Goal: Task Accomplishment & Management: Complete application form

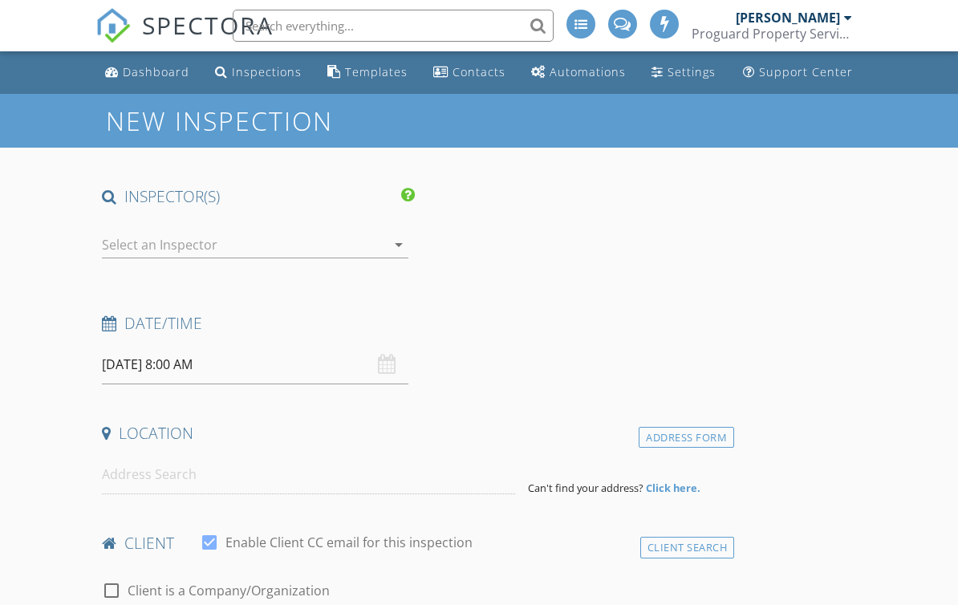
select select "7"
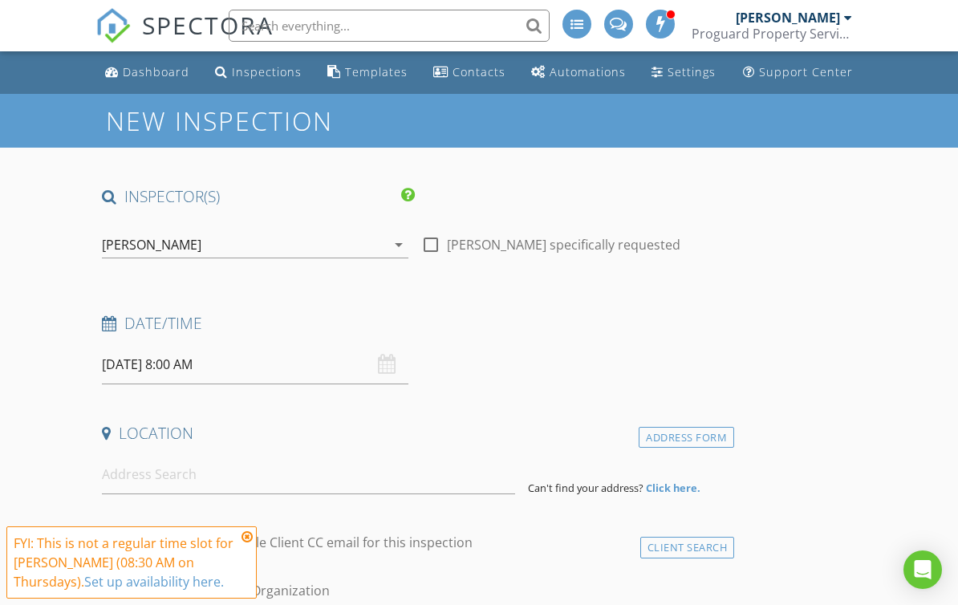
click at [182, 379] on input "08/28/2025 8:00 AM" at bounding box center [255, 364] width 306 height 39
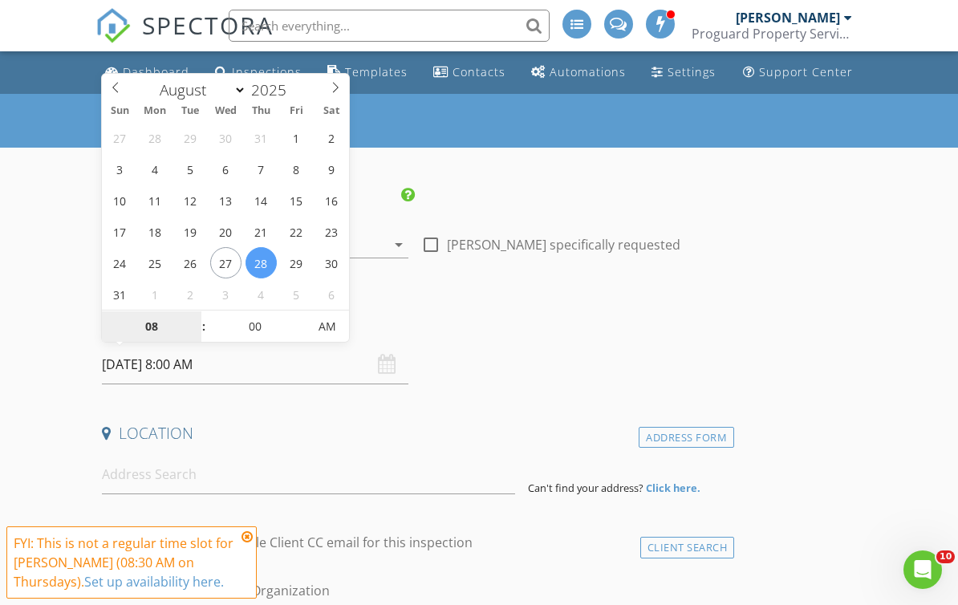
type input "08/27/2025 8:00 AM"
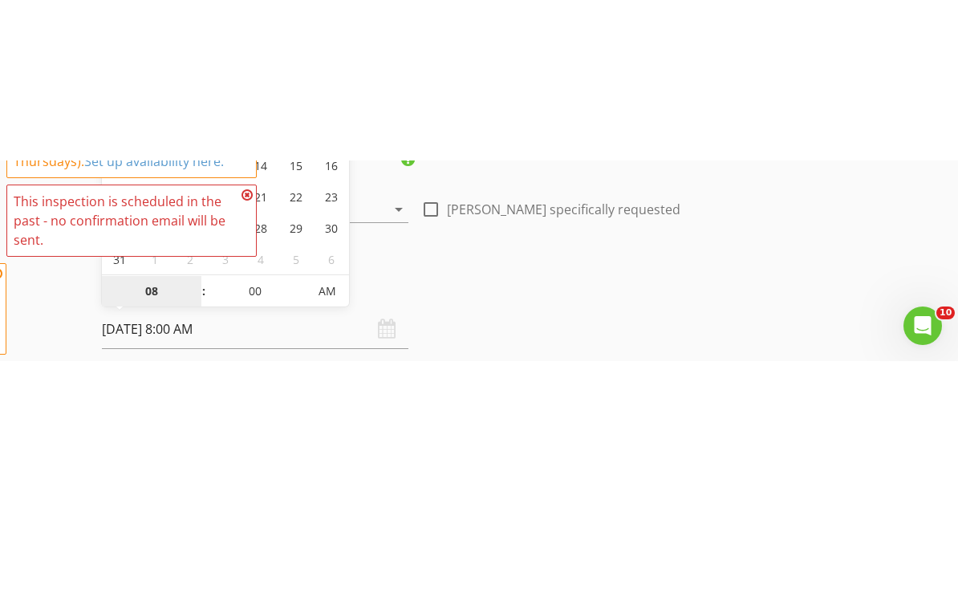
scroll to position [197, 0]
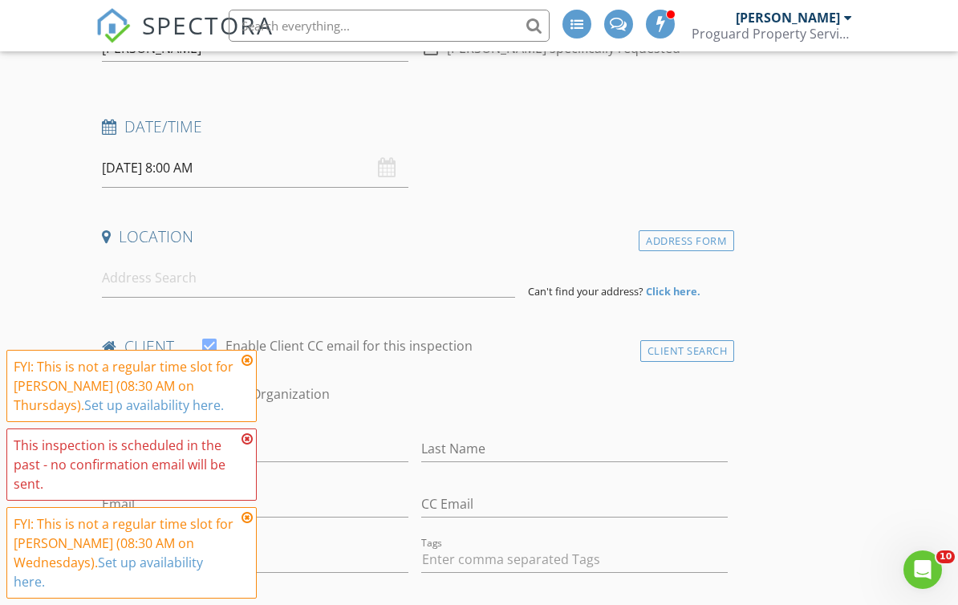
click at [238, 365] on div "FYI: This is not a regular time slot for Roy Henderson (08:30 AM on Thursdays).…" at bounding box center [132, 386] width 236 height 58
click at [246, 441] on icon at bounding box center [246, 438] width 11 height 13
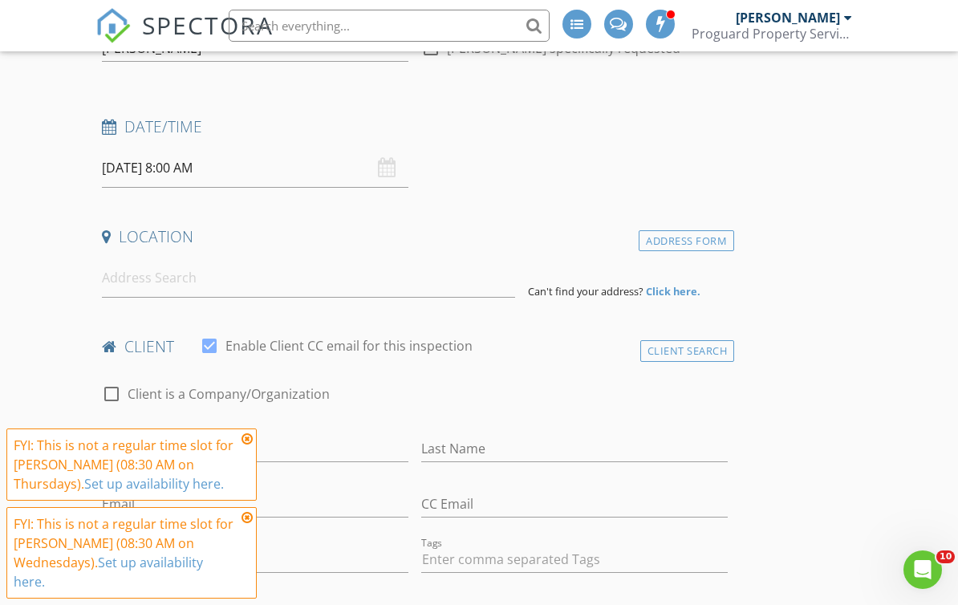
click at [235, 358] on div "check_box Enable Client CC email for this inspection" at bounding box center [336, 355] width 273 height 39
click at [252, 521] on icon at bounding box center [246, 517] width 11 height 13
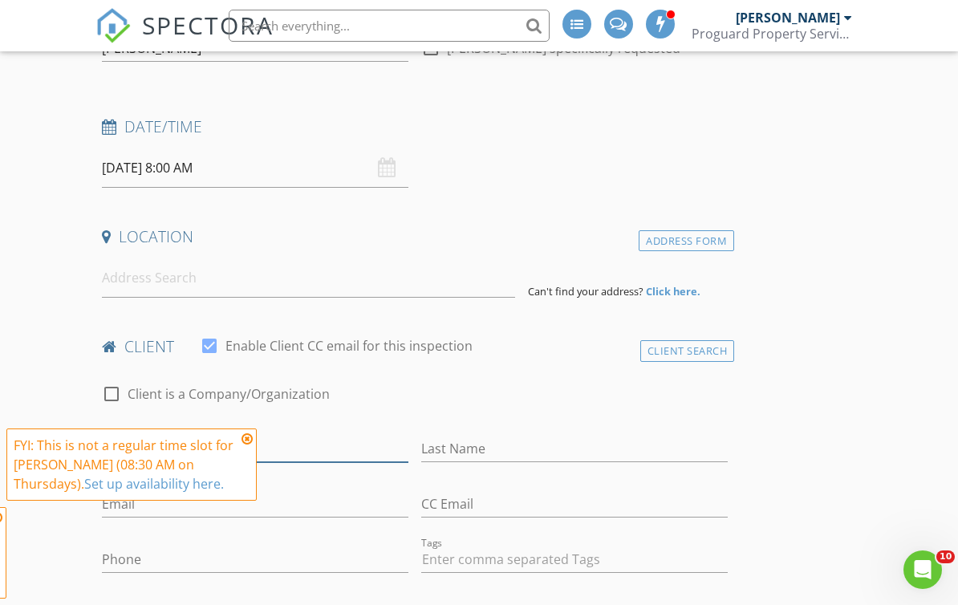
click at [232, 436] on input "First Name" at bounding box center [255, 449] width 306 height 26
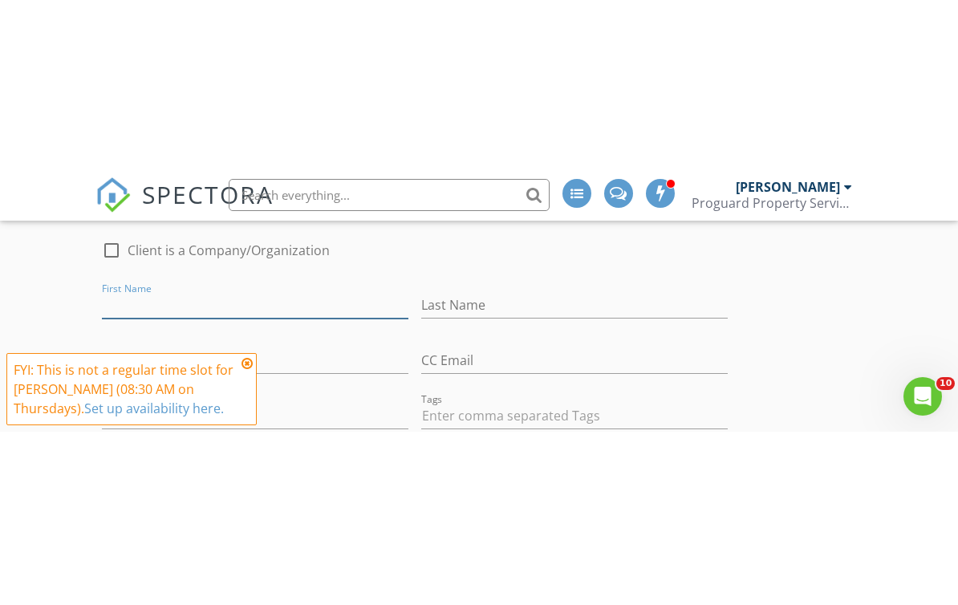
scroll to position [513, 0]
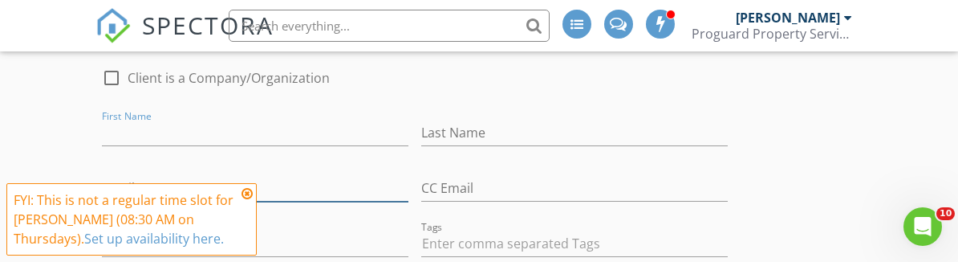
click at [242, 176] on input "Email" at bounding box center [255, 188] width 306 height 26
click at [247, 197] on icon at bounding box center [246, 193] width 11 height 13
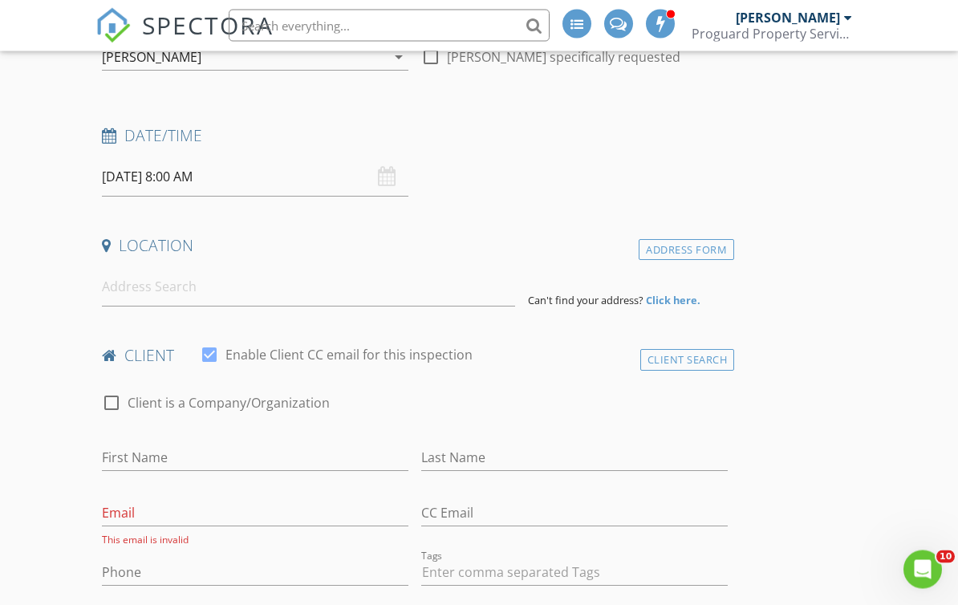
scroll to position [185, 0]
click at [205, 173] on input "08/27/2025 8:00 AM" at bounding box center [255, 179] width 306 height 39
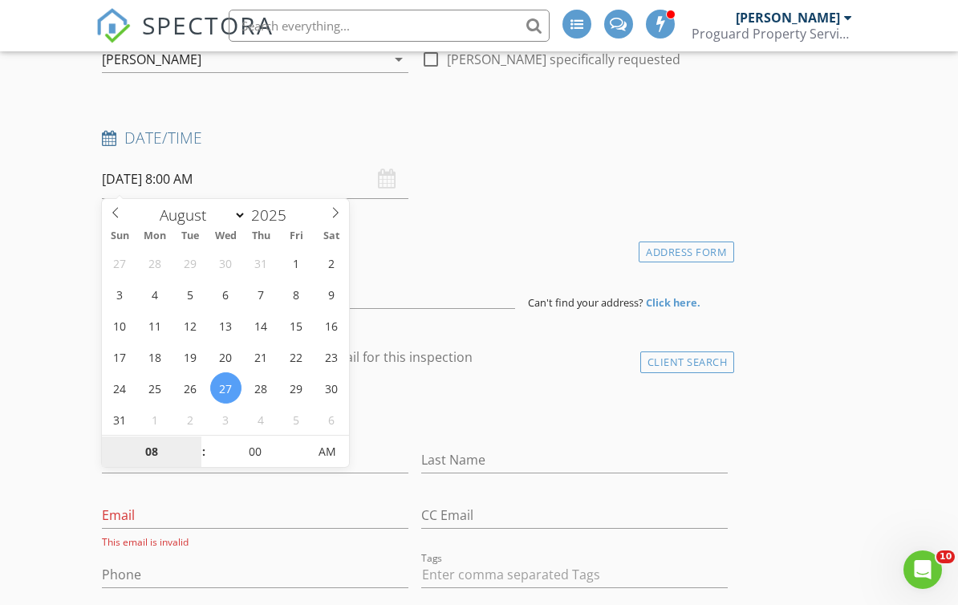
click at [172, 455] on input "08" at bounding box center [151, 452] width 99 height 32
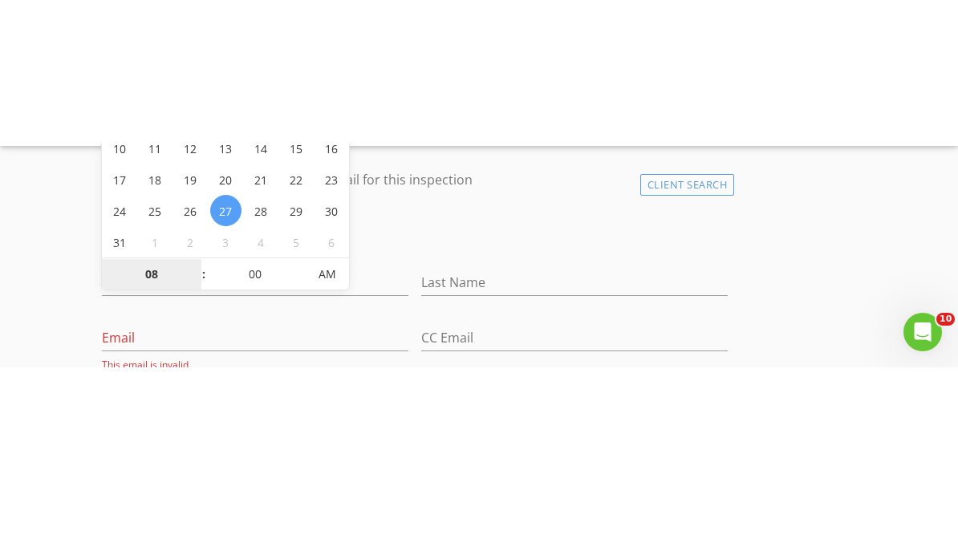
scroll to position [507, 0]
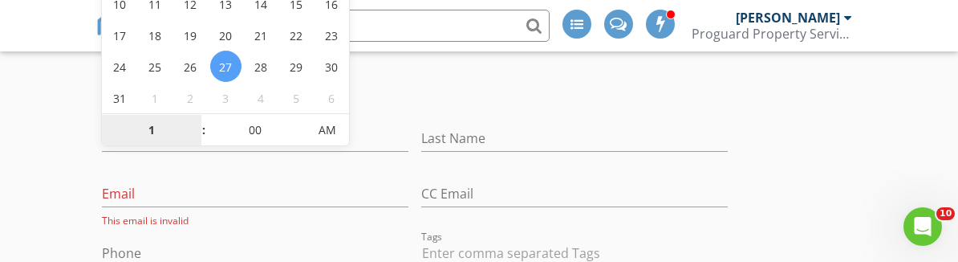
type input "1"
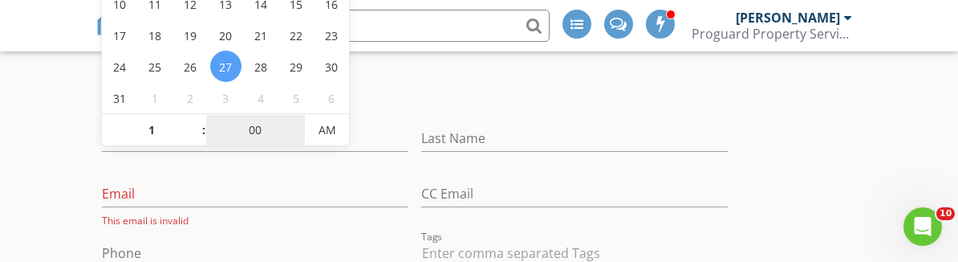
click at [256, 131] on input "00" at bounding box center [255, 131] width 99 height 32
type input "08/27/2025 1:00 AM"
type input "01"
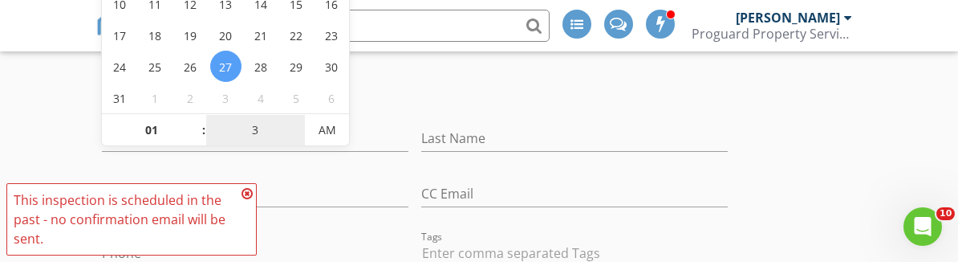
type input "30"
type input "[DATE] 1:30 PM"
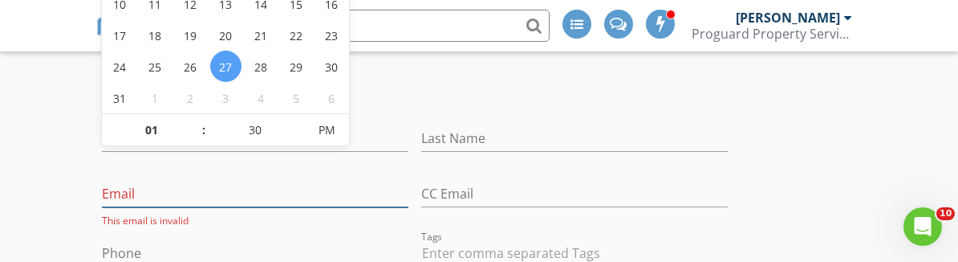
click at [175, 191] on input "Email" at bounding box center [255, 194] width 306 height 26
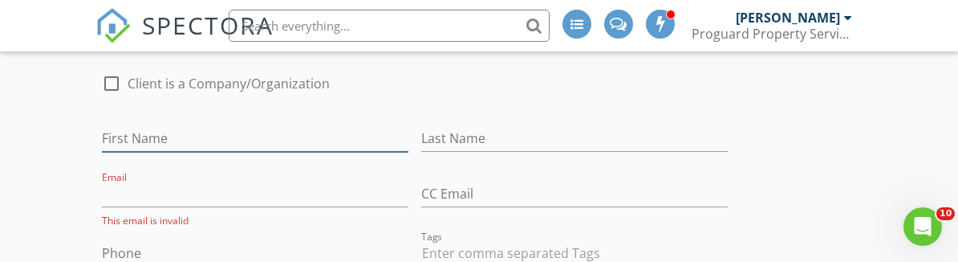
click at [164, 130] on input "First Name" at bounding box center [255, 138] width 306 height 26
type input "Jyoti"
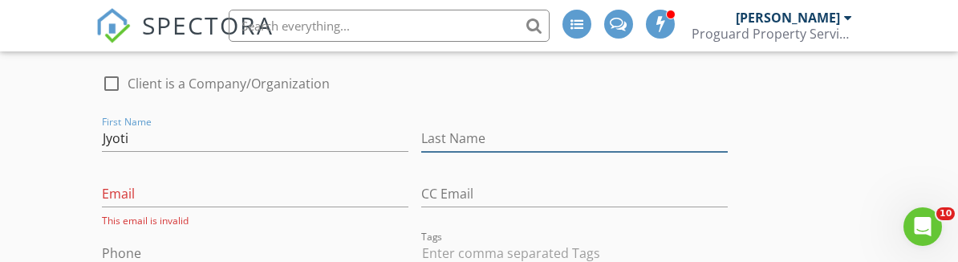
click at [539, 139] on input "Last Name" at bounding box center [574, 138] width 306 height 26
type input "[PERSON_NAME]"
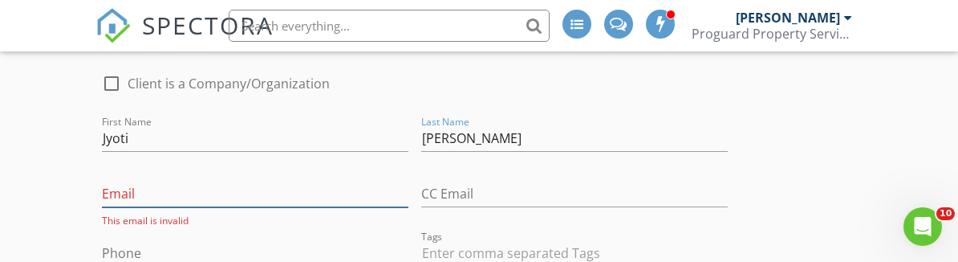
click at [287, 188] on input "Email" at bounding box center [255, 194] width 306 height 26
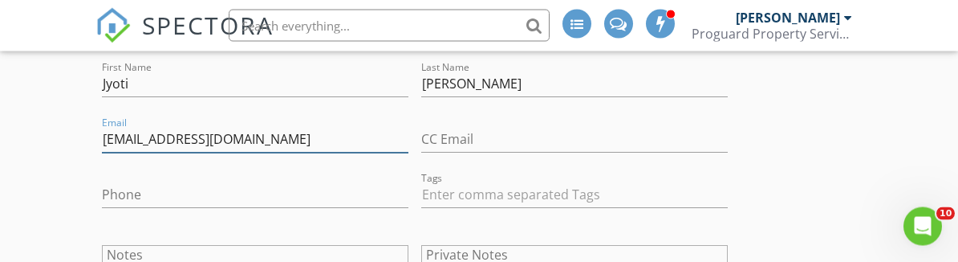
type input "Jyotisach1985@gmail.com"
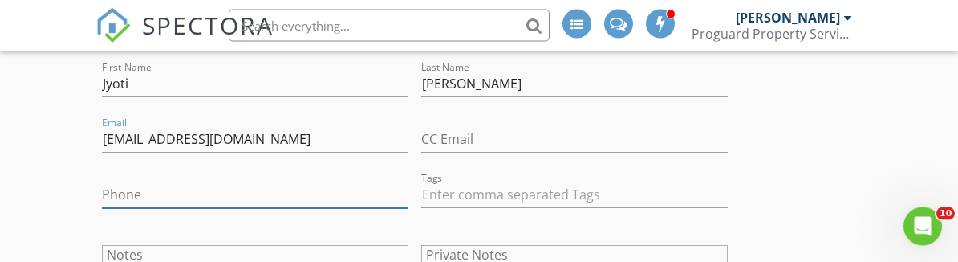
click at [347, 193] on input "Phone" at bounding box center [255, 195] width 306 height 26
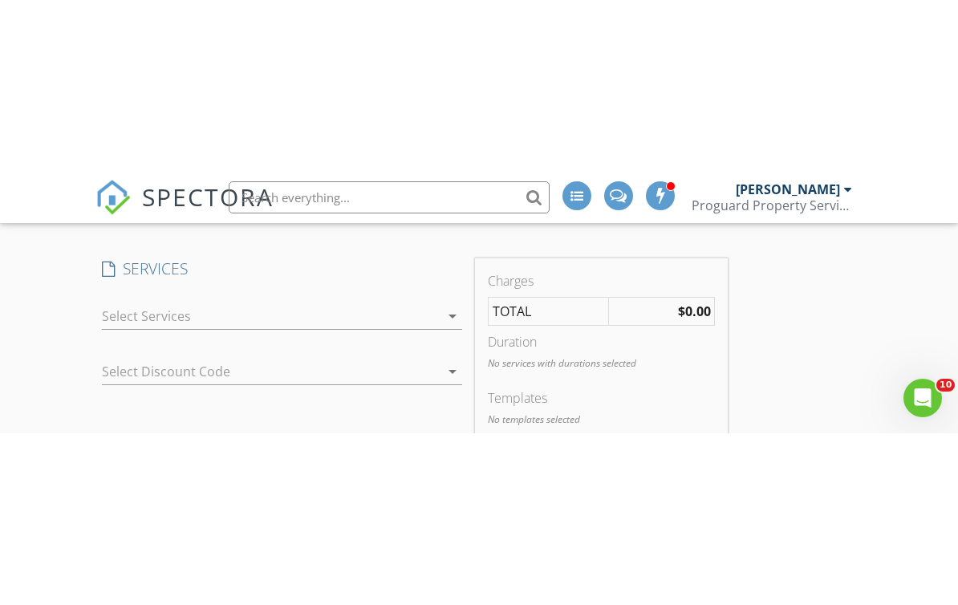
scroll to position [883, 0]
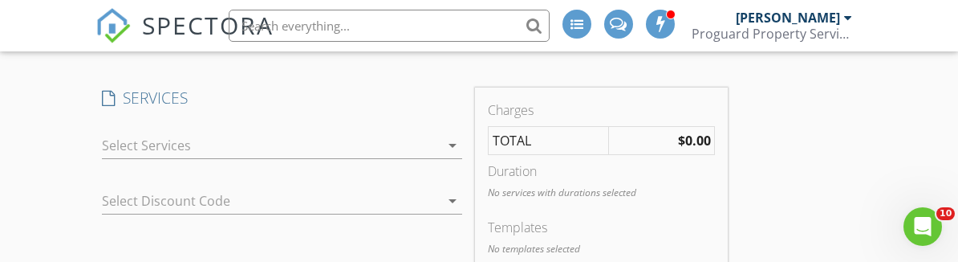
type input "[PHONE_NUMBER]"
click at [400, 156] on div at bounding box center [270, 145] width 337 height 26
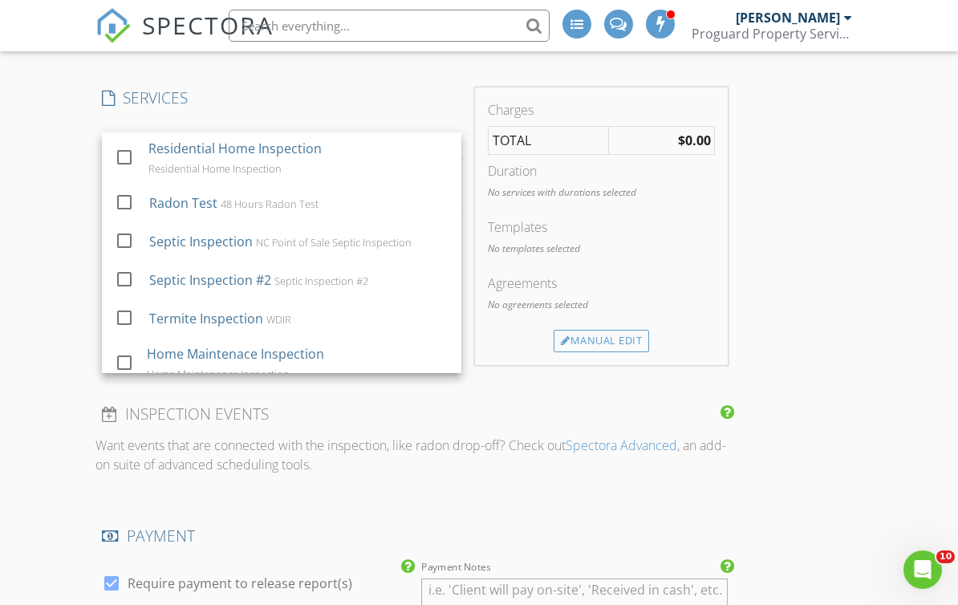
click at [128, 245] on div at bounding box center [124, 240] width 27 height 27
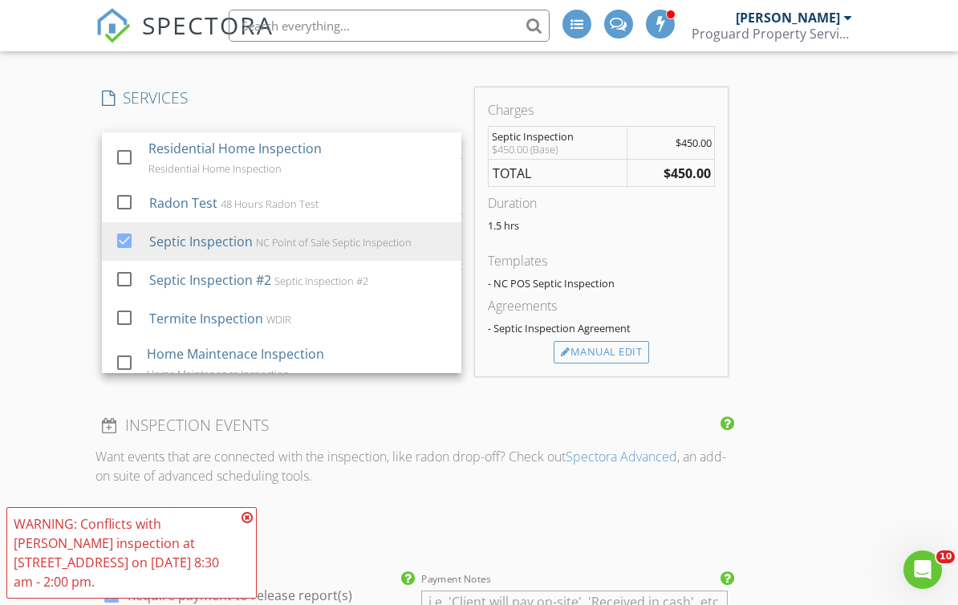
click at [867, 215] on div "New Inspection INSPECTOR(S) check_box Roy Henderson PRIMARY Roy Henderson arrow…" at bounding box center [479, 584] width 958 height 2746
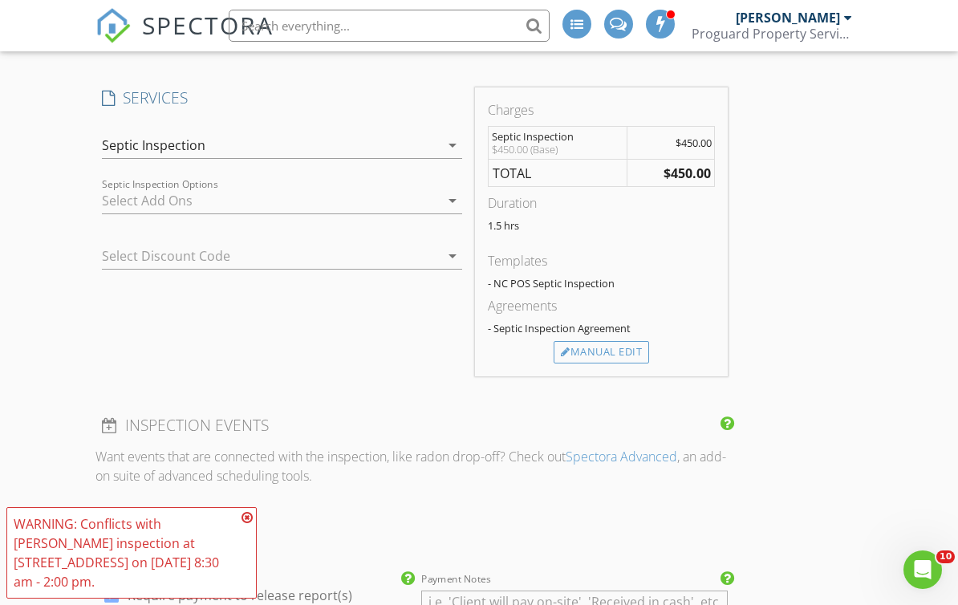
click at [249, 512] on icon at bounding box center [246, 517] width 11 height 13
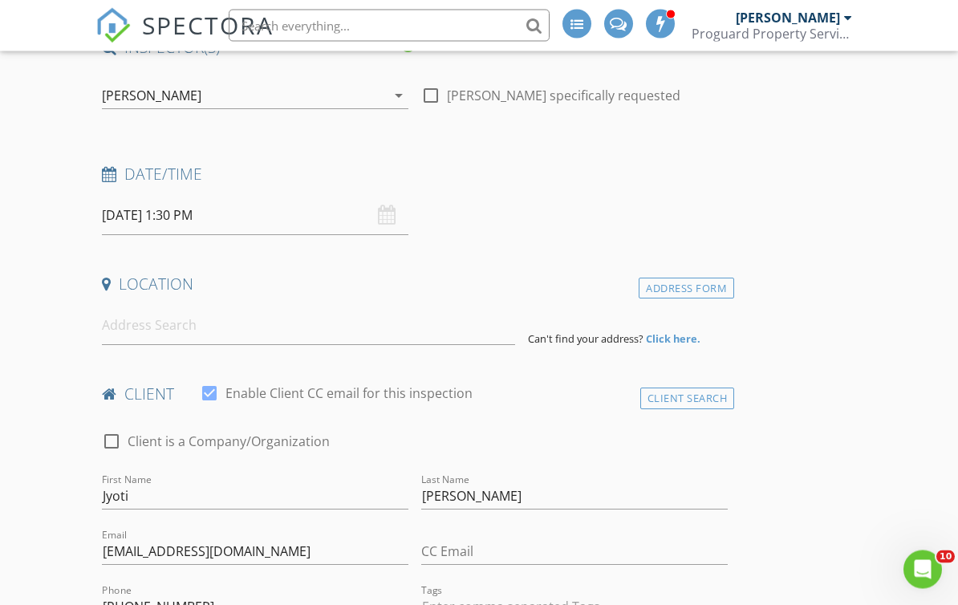
scroll to position [0, 0]
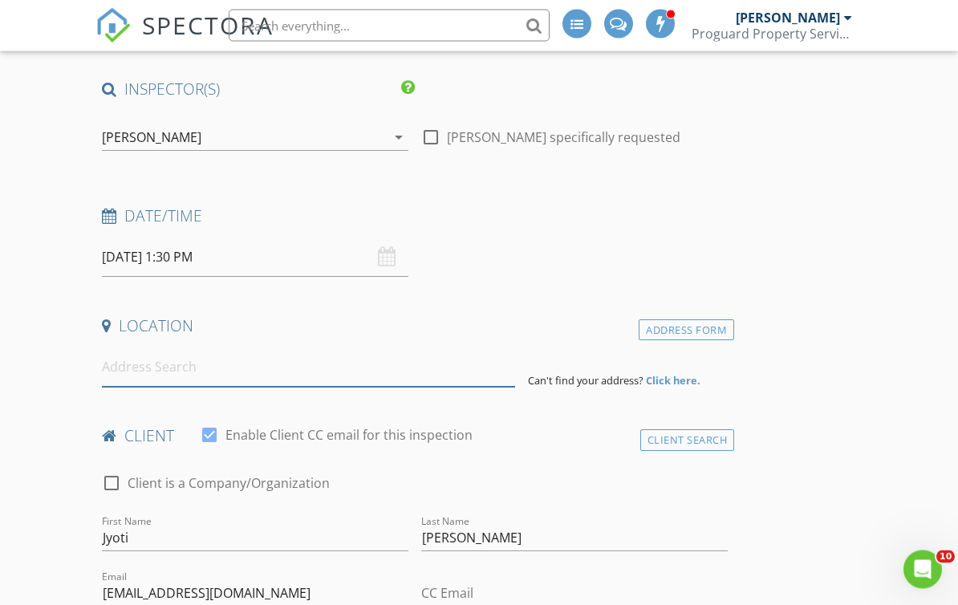
click at [323, 368] on input at bounding box center [308, 367] width 413 height 39
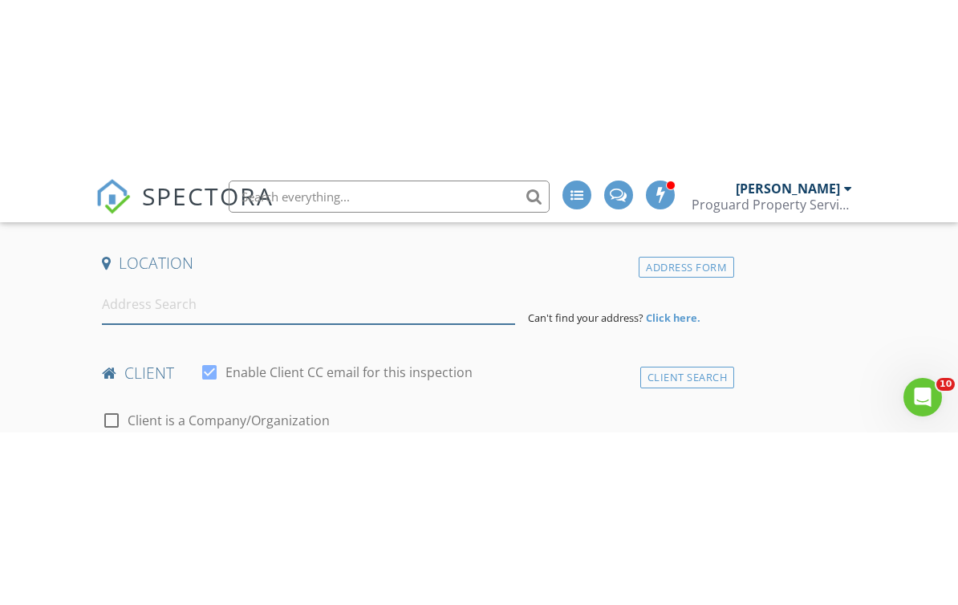
scroll to position [342, 0]
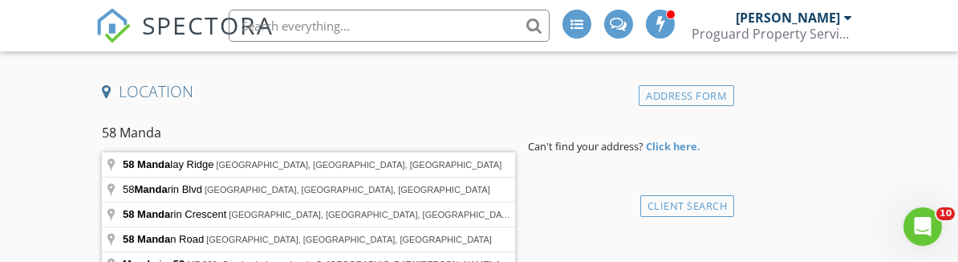
type input "58 Mandalay Ridge, Canton, NC, USA"
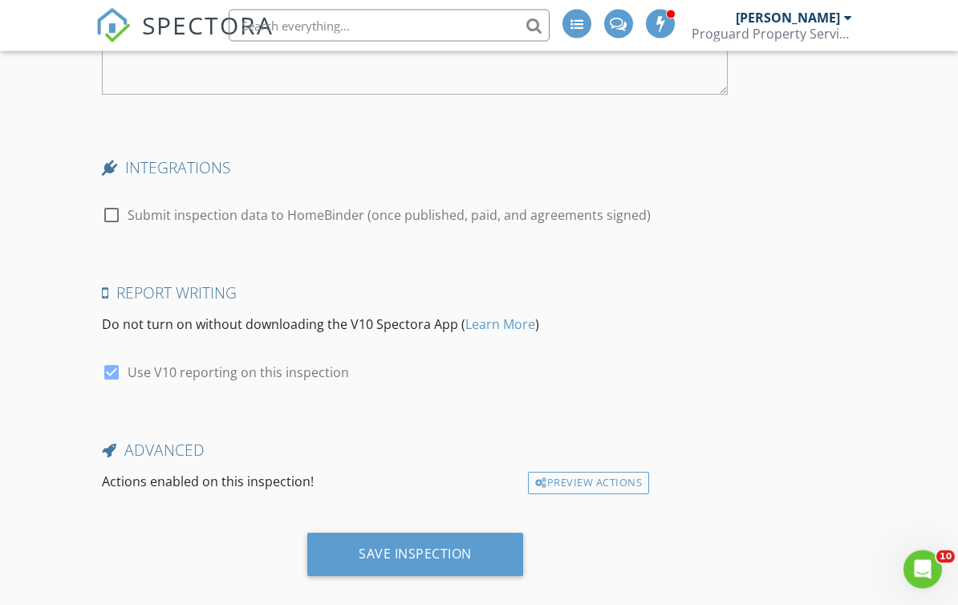
scroll to position [2554, 0]
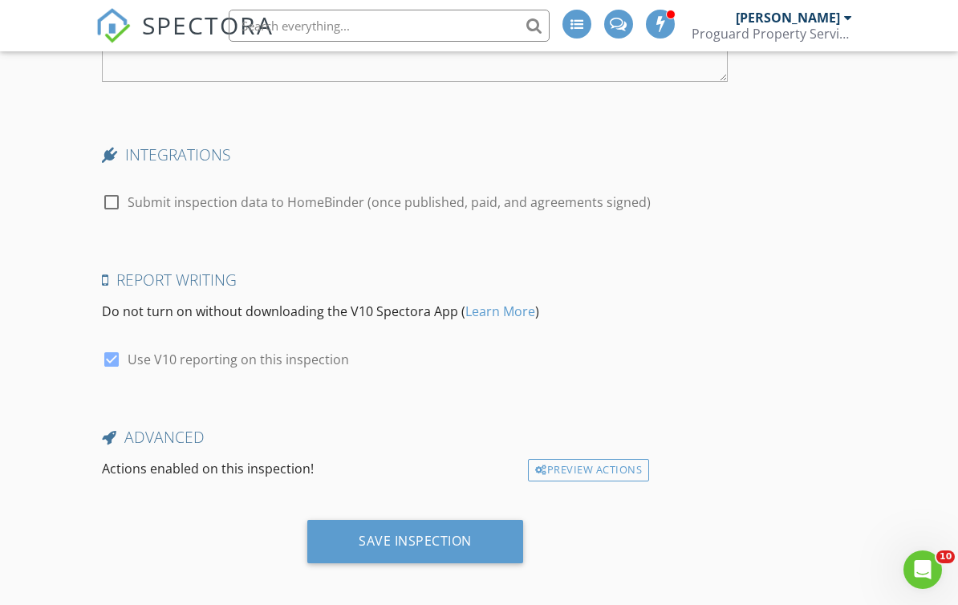
click at [367, 533] on div "Save Inspection" at bounding box center [415, 541] width 113 height 16
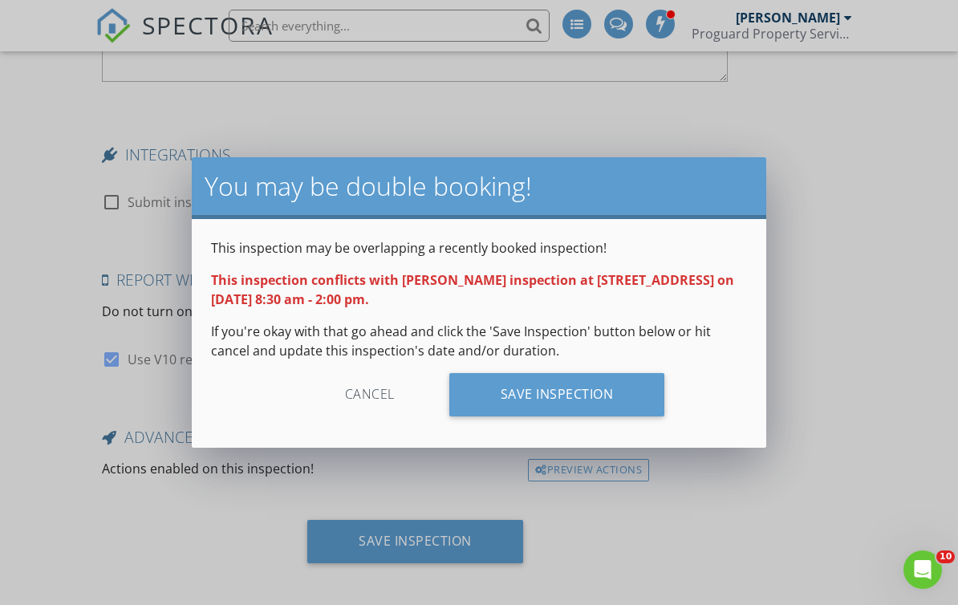
click at [498, 387] on div "Save Inspection" at bounding box center [557, 394] width 216 height 43
